Goal: Transaction & Acquisition: Purchase product/service

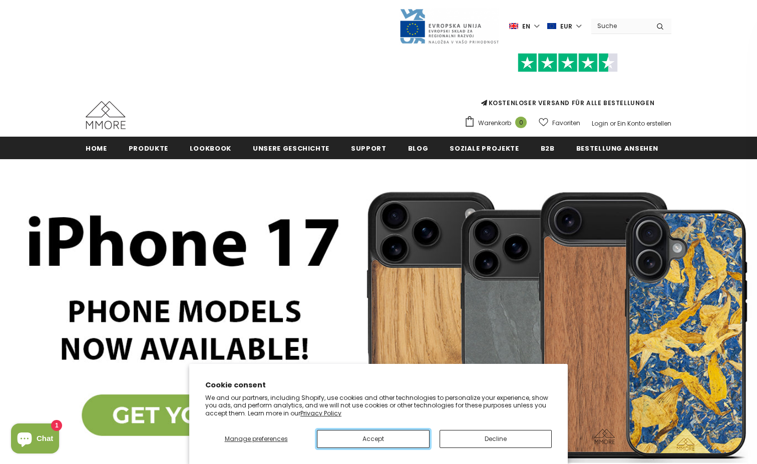
click at [366, 439] on button "Accept" at bounding box center [373, 439] width 113 height 18
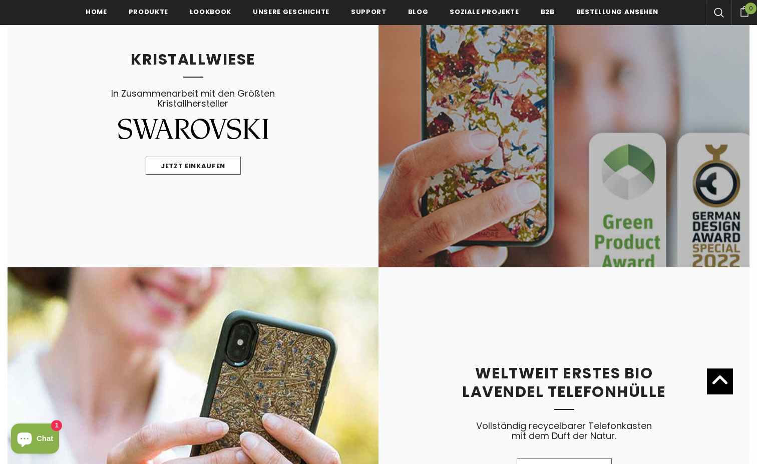
scroll to position [888, 0]
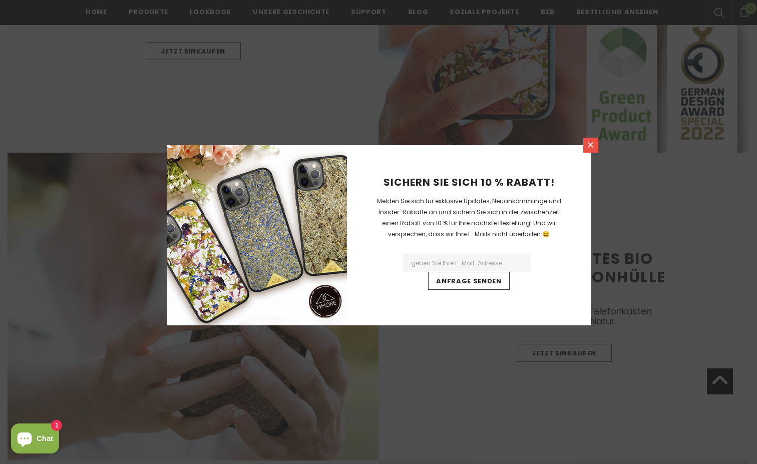
click at [595, 147] on link at bounding box center [590, 145] width 15 height 15
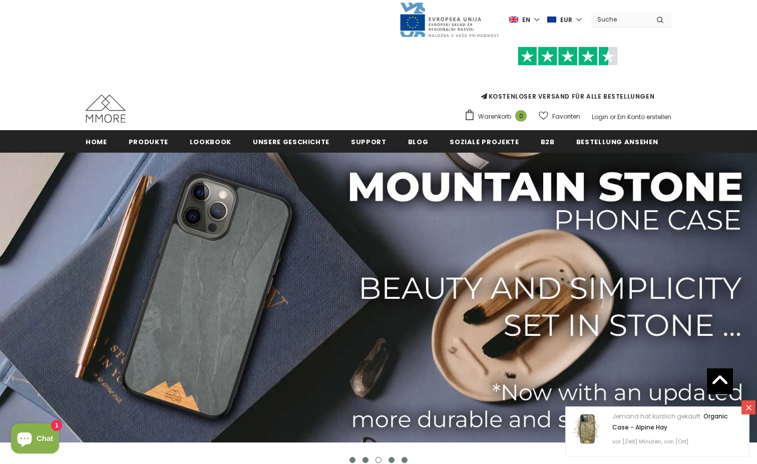
scroll to position [0, 0]
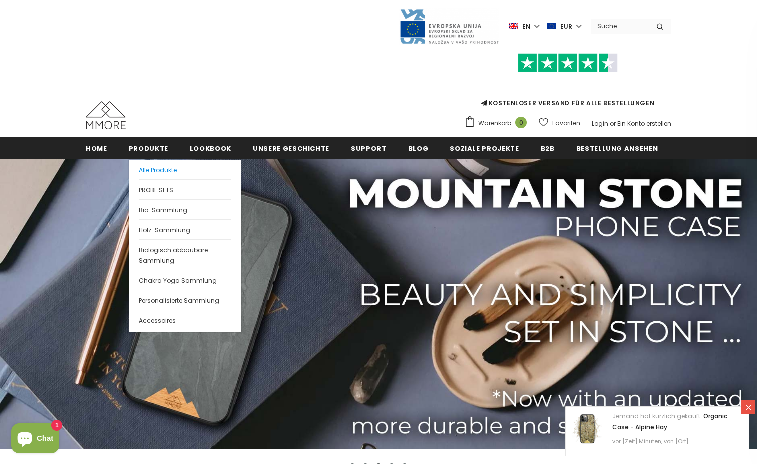
click at [155, 169] on span "Alle Produkte" at bounding box center [158, 170] width 38 height 9
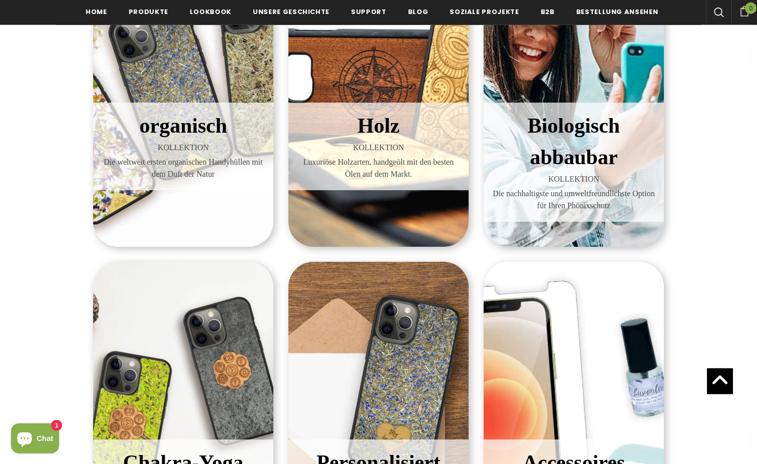
scroll to position [207, 0]
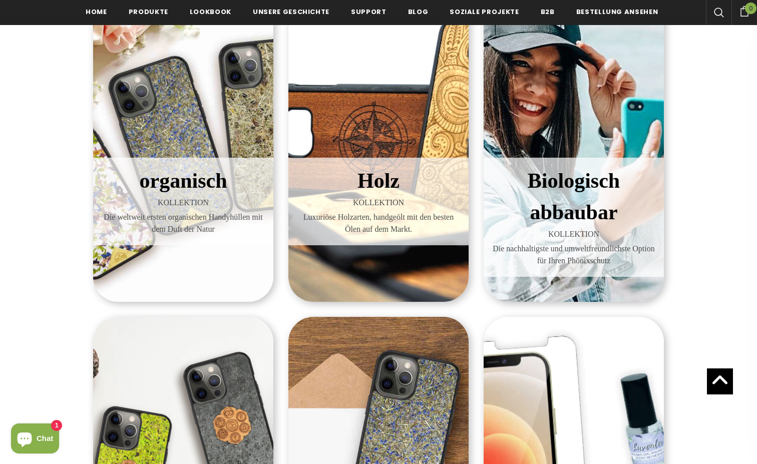
click at [154, 110] on div "organisch KOLLEKTION Die weltweit ersten organischen Handyhüllen mit dem Duft d…" at bounding box center [183, 141] width 180 height 322
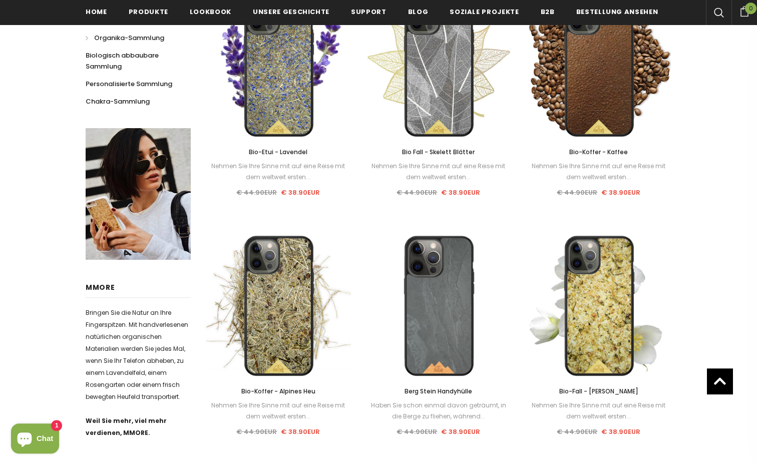
scroll to position [241, 0]
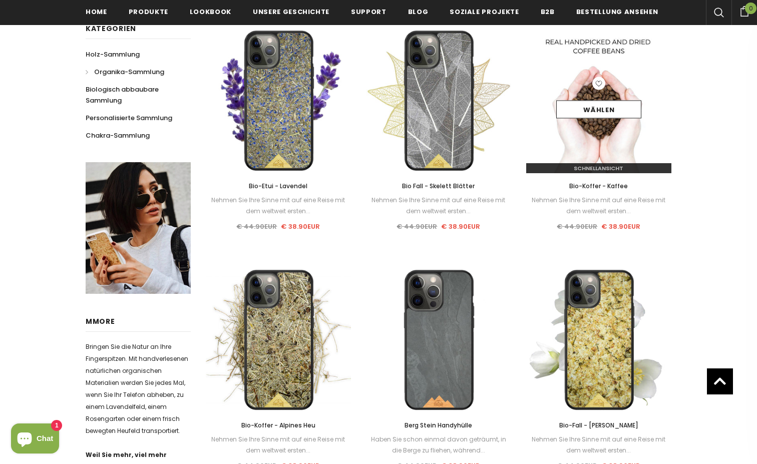
click at [604, 132] on img at bounding box center [598, 100] width 145 height 145
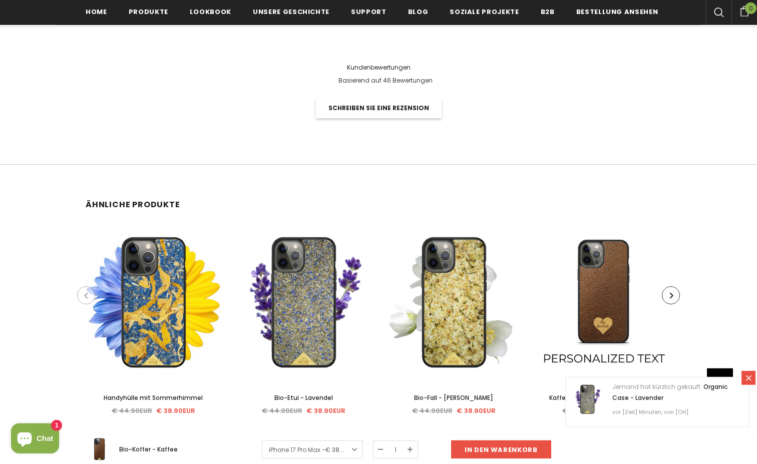
scroll to position [2370, 0]
